Goal: Task Accomplishment & Management: Manage account settings

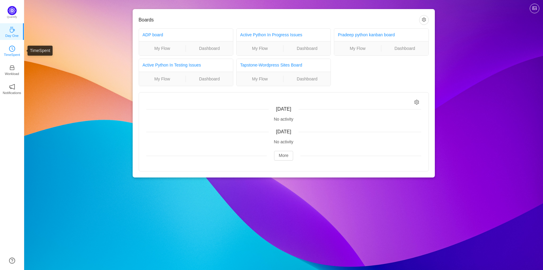
click at [9, 49] on link "TimeSpent" at bounding box center [12, 50] width 6 height 6
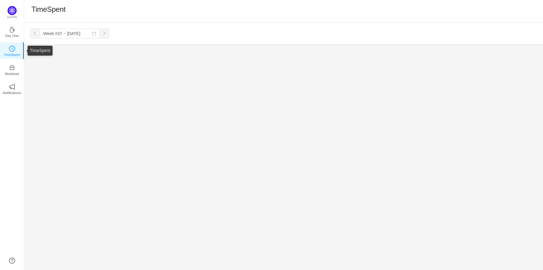
click at [10, 54] on p "TimeSpent" at bounding box center [12, 54] width 16 height 5
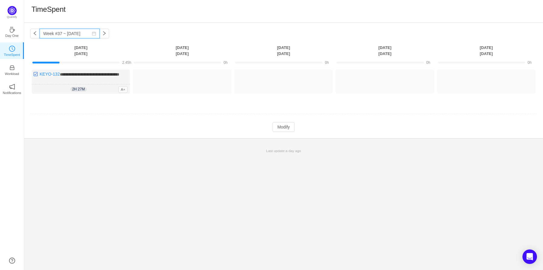
click at [56, 33] on input "Week #37 ~ [DATE]" at bounding box center [70, 34] width 60 height 10
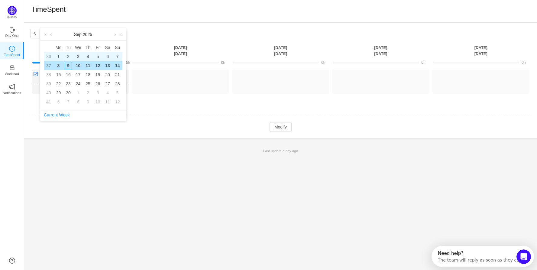
click at [57, 57] on div "1" at bounding box center [58, 56] width 7 height 7
type input "Week #36 ~ [DATE]"
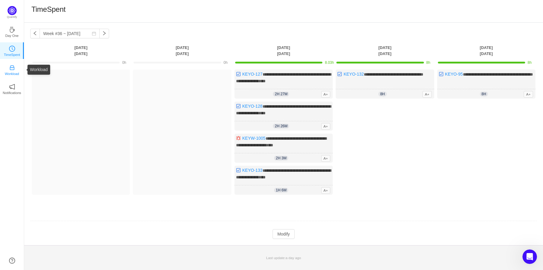
click at [15, 71] on p "Workload" at bounding box center [12, 73] width 14 height 5
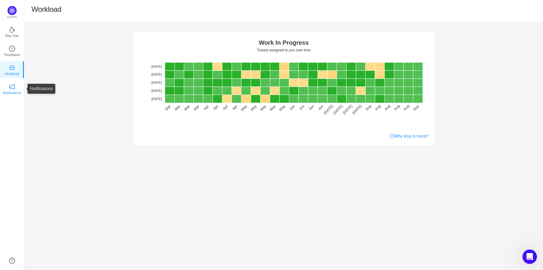
click at [15, 86] on link "Notifications" at bounding box center [12, 89] width 6 height 6
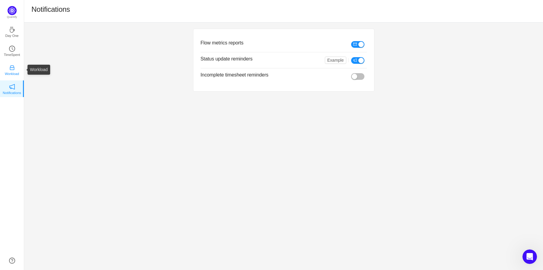
click at [13, 68] on icon "icon: inbox" at bounding box center [12, 68] width 6 height 6
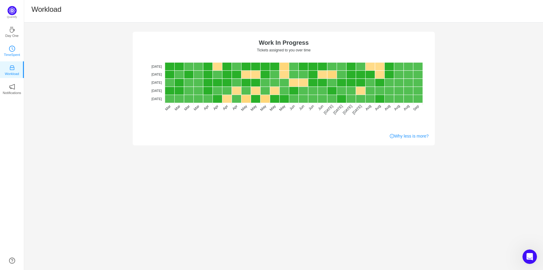
click at [10, 54] on p "TimeSpent" at bounding box center [12, 54] width 16 height 5
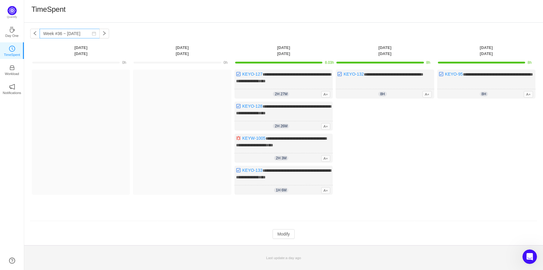
click at [92, 35] on icon "icon: calendar" at bounding box center [94, 34] width 4 height 4
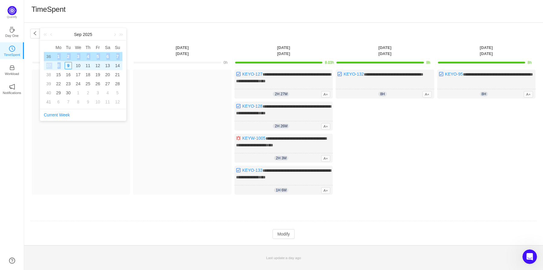
drag, startPoint x: 57, startPoint y: 57, endPoint x: 66, endPoint y: 65, distance: 12.4
click at [66, 65] on tbody "36 1 2 3 4 5 6 7 37 8 9 10 11 12 13 14 38 15 16 17 18 19 20 21 39 22 23 24 25 2…" at bounding box center [83, 79] width 79 height 54
click at [69, 65] on div "9" at bounding box center [68, 65] width 7 height 7
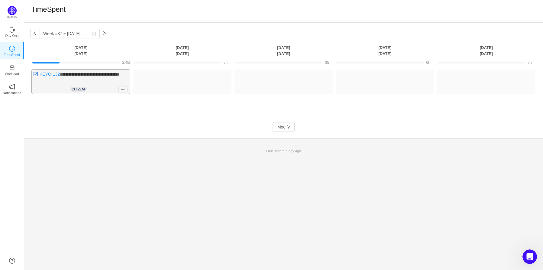
click at [122, 91] on span "A+" at bounding box center [123, 89] width 9 height 7
click at [100, 33] on button "button" at bounding box center [104, 34] width 10 height 10
click at [37, 34] on button "button" at bounding box center [35, 34] width 10 height 10
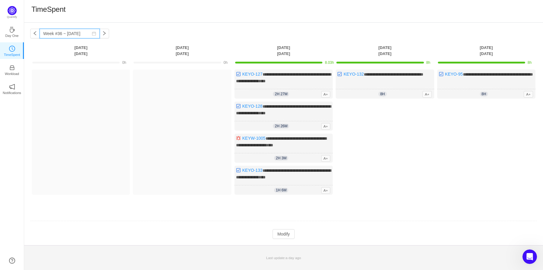
click at [80, 33] on input "Week #36 ~ [DATE]" at bounding box center [70, 34] width 60 height 10
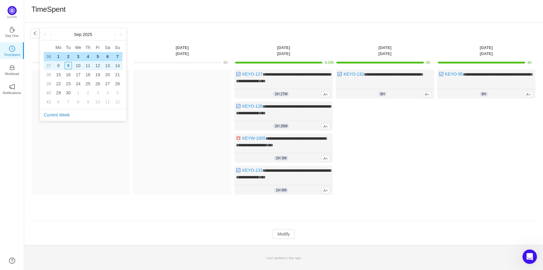
click at [68, 66] on div "9" at bounding box center [68, 65] width 7 height 7
type input "Week #37 ~ [DATE]"
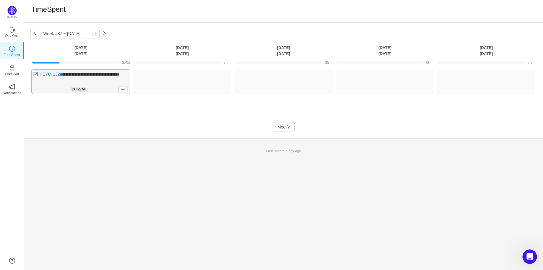
click at [75, 78] on div "**********" at bounding box center [81, 82] width 98 height 24
click at [80, 76] on span "**********" at bounding box center [90, 74] width 60 height 4
click at [54, 80] on div "**********" at bounding box center [81, 82] width 98 height 24
click at [282, 131] on button "Modify" at bounding box center [284, 127] width 22 height 10
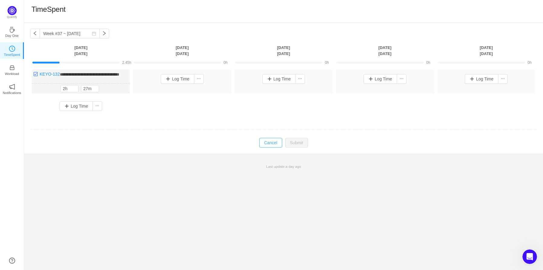
click at [278, 148] on button "Cancel" at bounding box center [270, 143] width 23 height 10
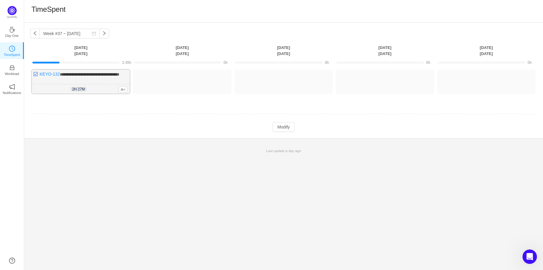
click at [82, 92] on span "2h 27m" at bounding box center [78, 89] width 16 height 5
click at [36, 74] on img at bounding box center [35, 74] width 5 height 5
drag, startPoint x: 67, startPoint y: 93, endPoint x: 90, endPoint y: 95, distance: 23.0
click at [90, 94] on div "2h 27m 2h 27m A+" at bounding box center [81, 89] width 98 height 10
click at [115, 94] on div "2h 27m 2h 27m A+" at bounding box center [81, 89] width 98 height 10
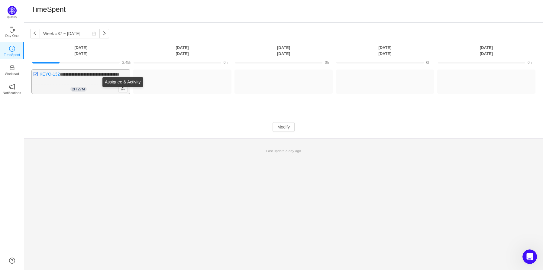
click at [120, 92] on span "A+" at bounding box center [123, 89] width 9 height 7
click at [106, 74] on span "**********" at bounding box center [90, 74] width 60 height 4
